Goal: Browse casually: Explore the website without a specific task or goal

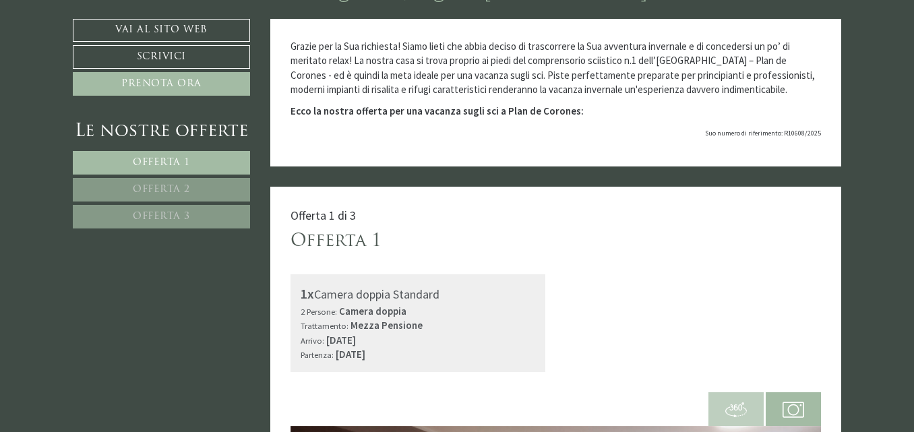
scroll to position [403, 0]
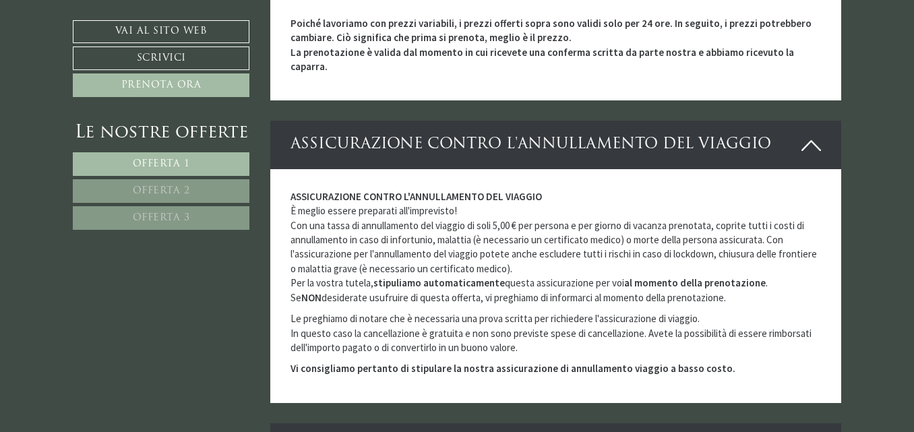
scroll to position [3776, 0]
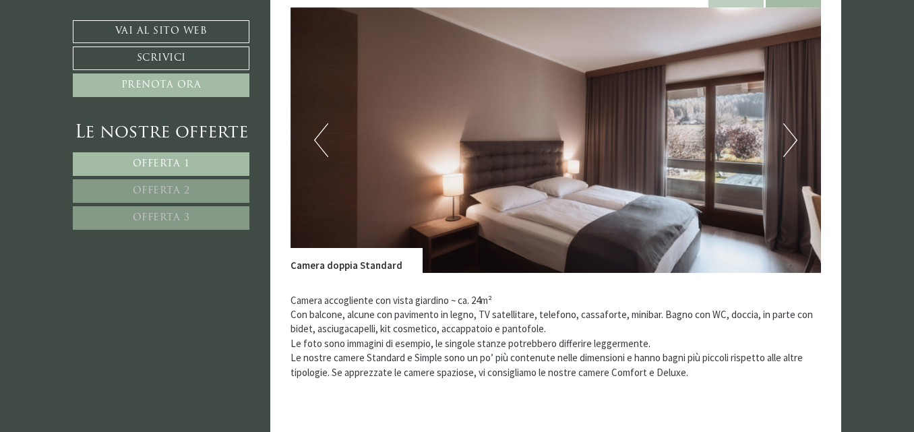
scroll to position [1011, 0]
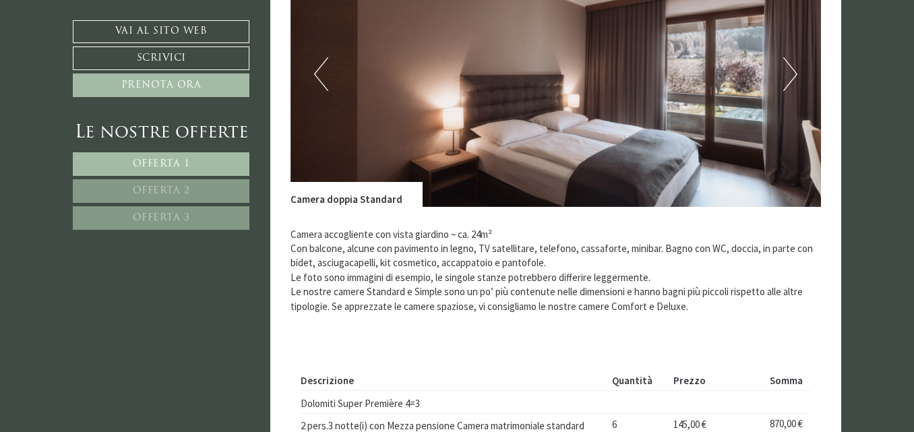
click at [798, 77] on img at bounding box center [556, 74] width 531 height 266
click at [794, 75] on button "Next" at bounding box center [790, 74] width 14 height 34
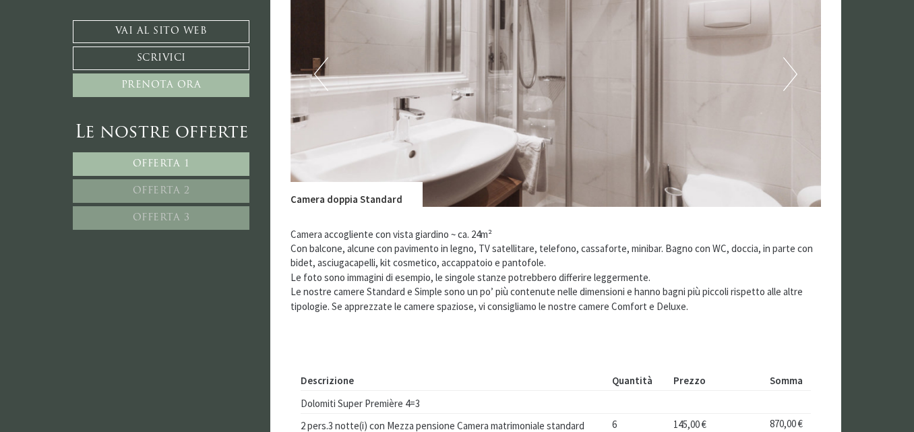
click at [794, 75] on button "Next" at bounding box center [790, 74] width 14 height 34
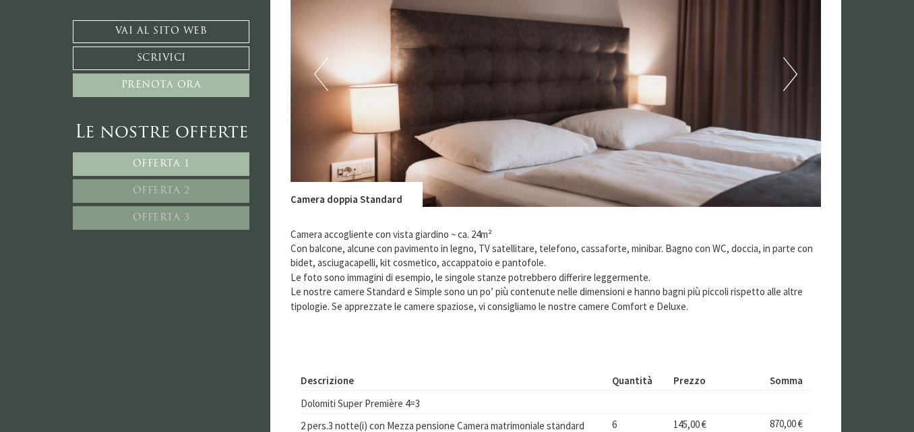
click at [794, 75] on button "Next" at bounding box center [790, 74] width 14 height 34
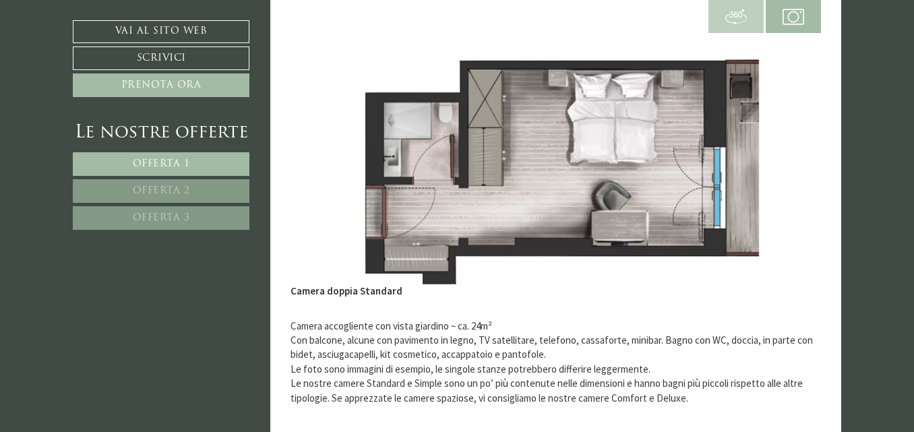
scroll to position [944, 0]
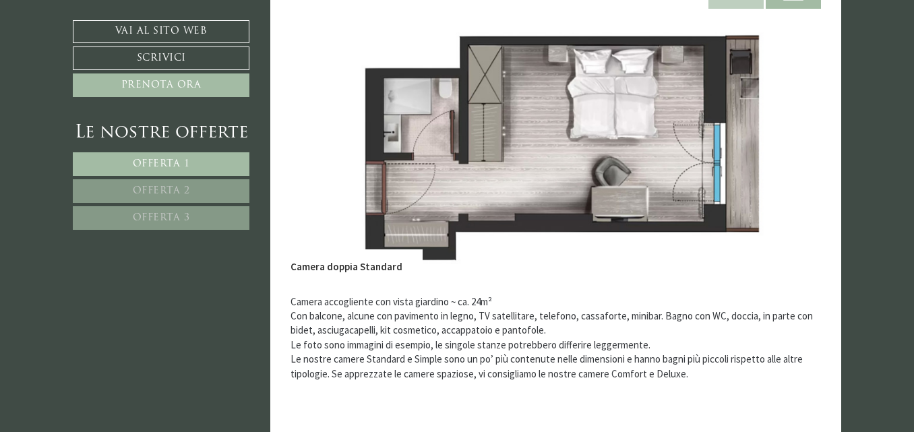
click at [809, 154] on img at bounding box center [556, 142] width 531 height 266
click at [452, 121] on img at bounding box center [556, 142] width 531 height 266
click at [320, 117] on img at bounding box center [556, 142] width 531 height 266
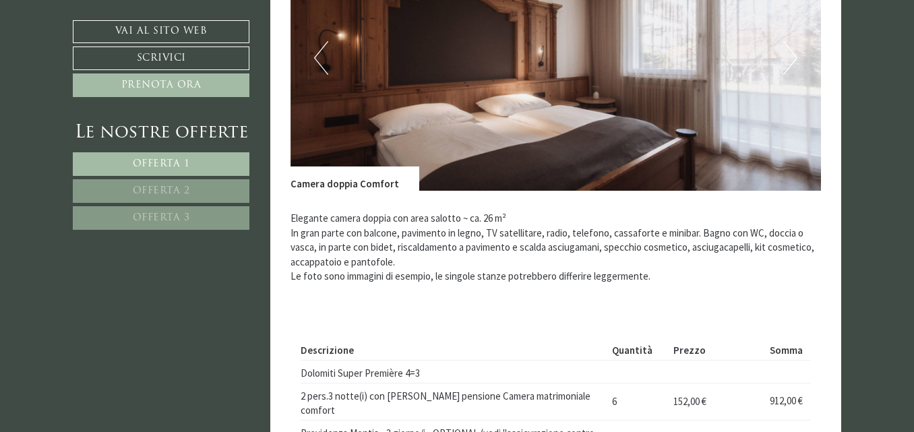
scroll to position [2023, 0]
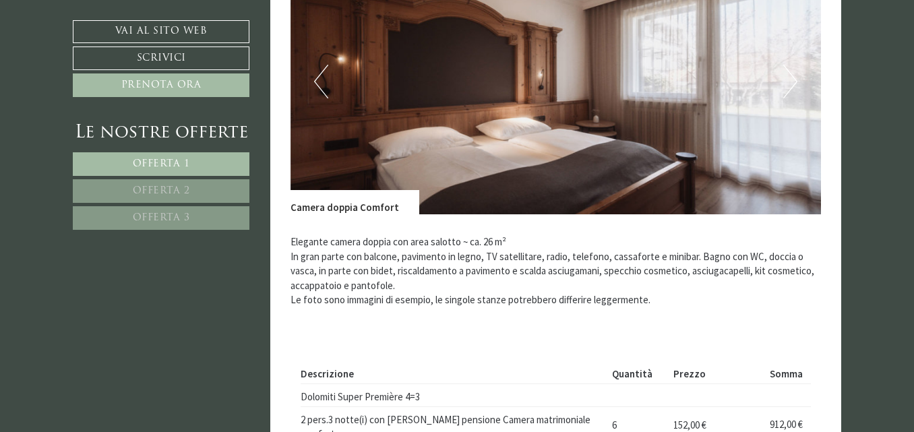
click at [788, 89] on button "Next" at bounding box center [790, 82] width 14 height 34
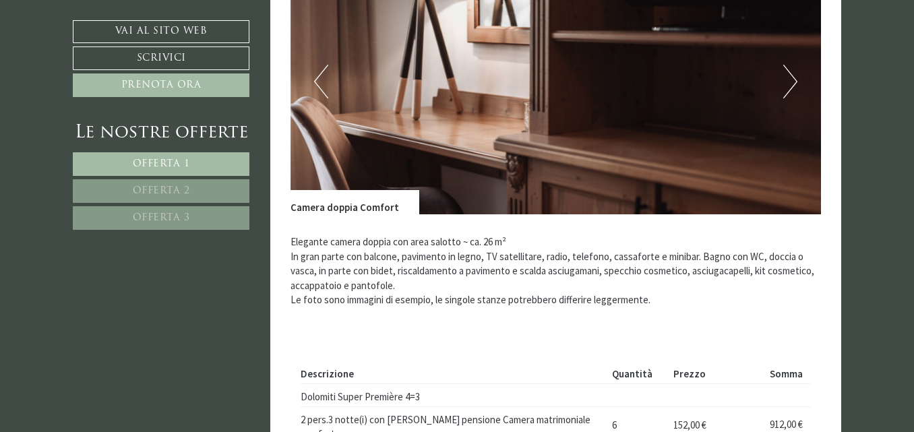
click at [790, 89] on button "Next" at bounding box center [790, 82] width 14 height 34
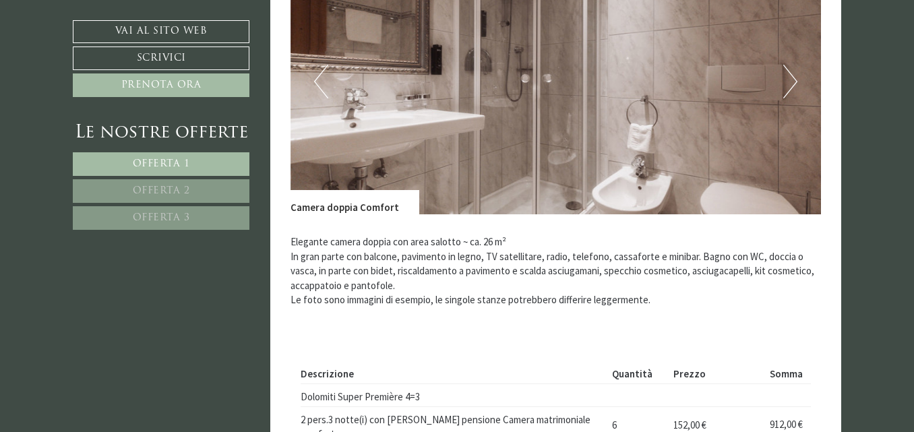
click at [790, 89] on button "Next" at bounding box center [790, 82] width 14 height 34
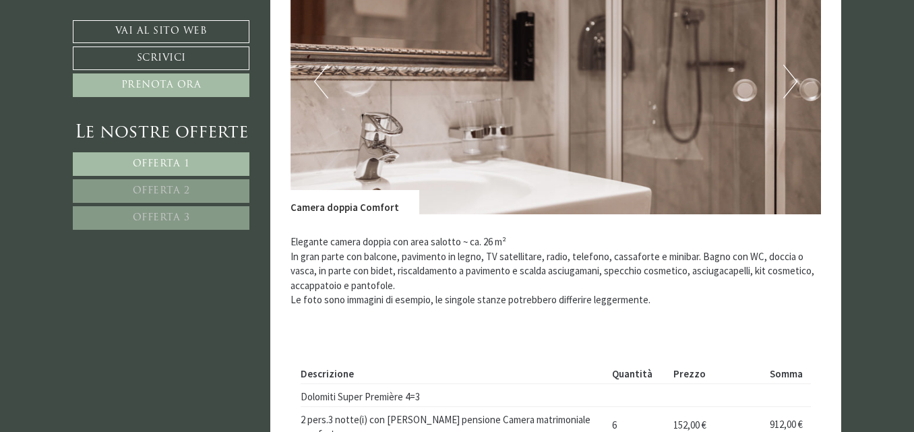
click at [790, 89] on button "Next" at bounding box center [790, 82] width 14 height 34
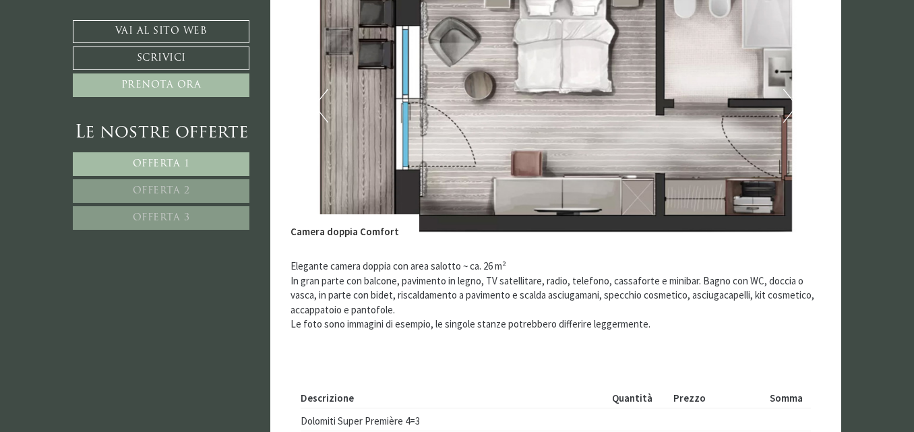
scroll to position [1888, 0]
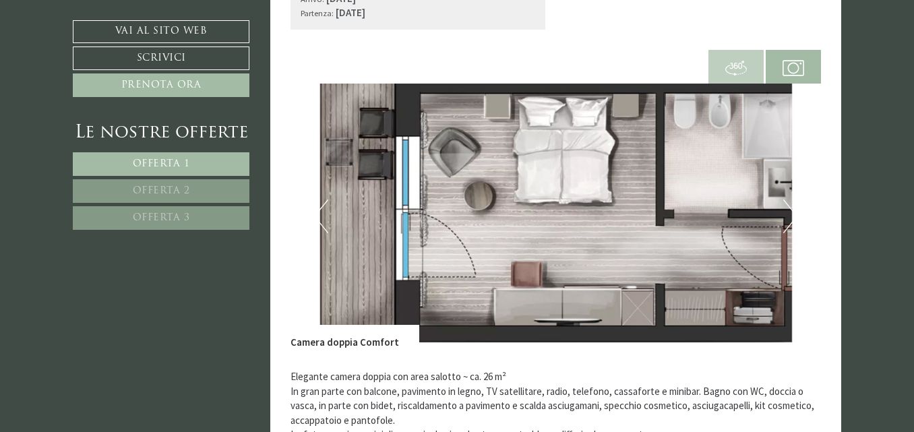
click at [328, 212] on button "Previous" at bounding box center [321, 217] width 14 height 34
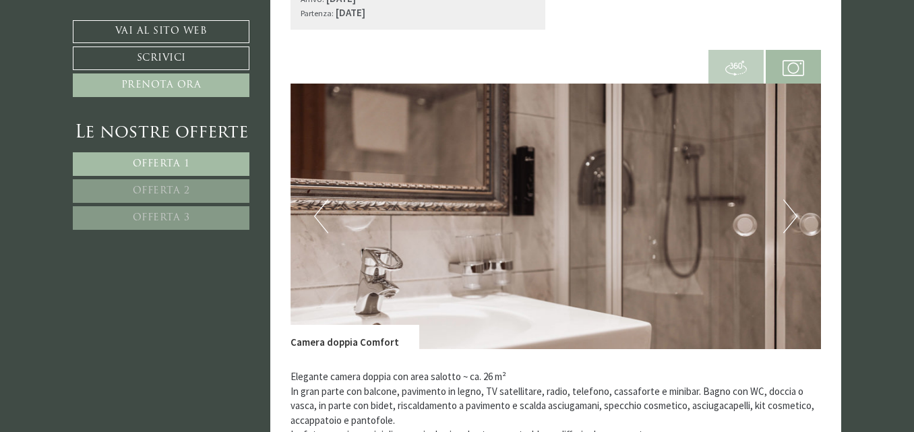
click at [326, 210] on button "Previous" at bounding box center [321, 217] width 14 height 34
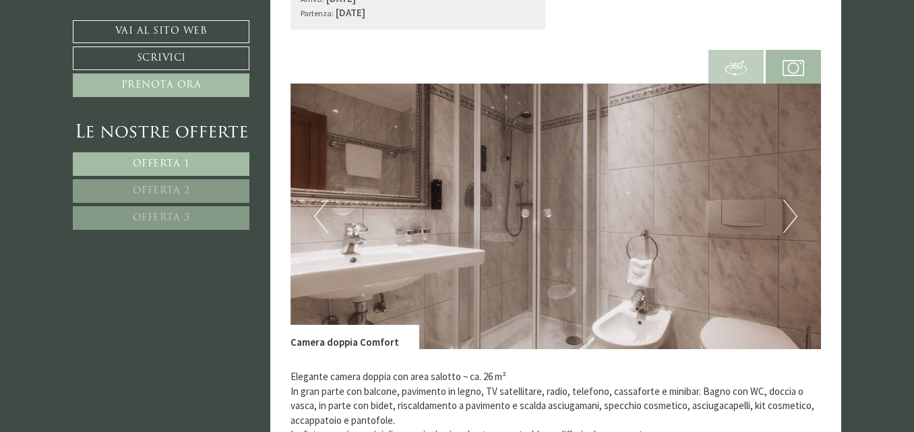
click at [326, 210] on button "Previous" at bounding box center [321, 217] width 14 height 34
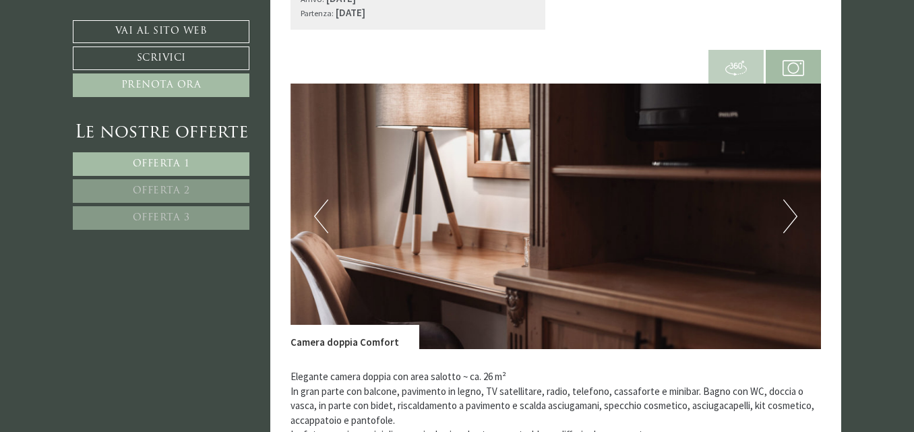
click at [326, 208] on button "Previous" at bounding box center [321, 217] width 14 height 34
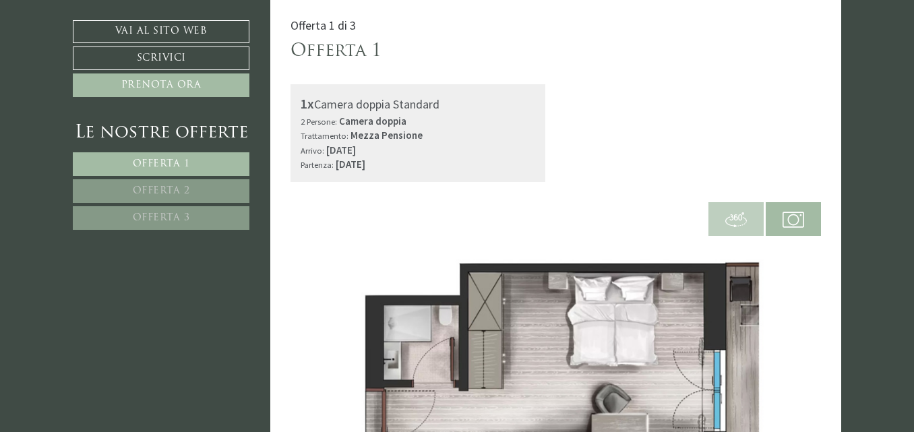
scroll to position [607, 0]
